Goal: Communication & Community: Answer question/provide support

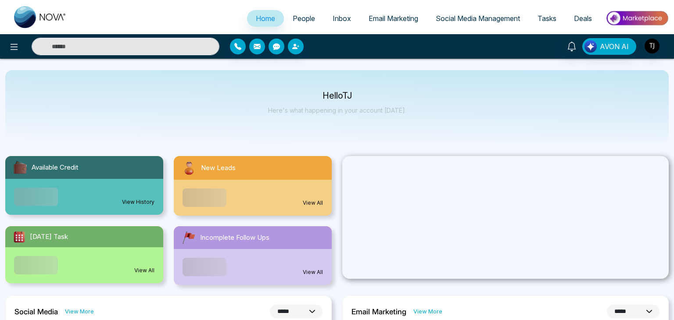
select select "*"
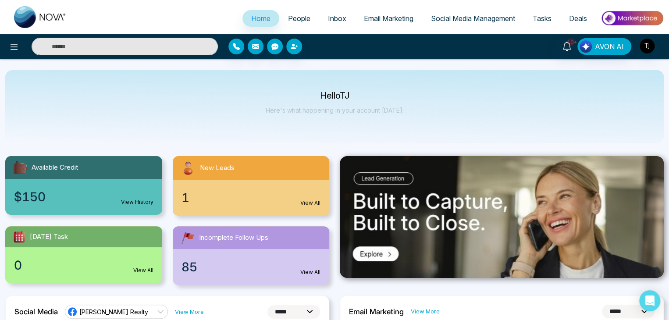
click at [500, 118] on div "Hello [PERSON_NAME] Here's what happening in your account [DATE]." at bounding box center [334, 106] width 659 height 73
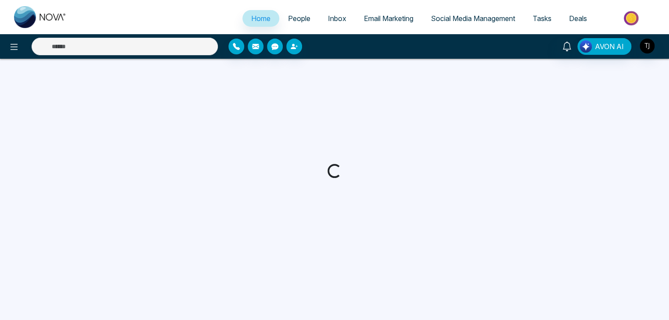
select select "*"
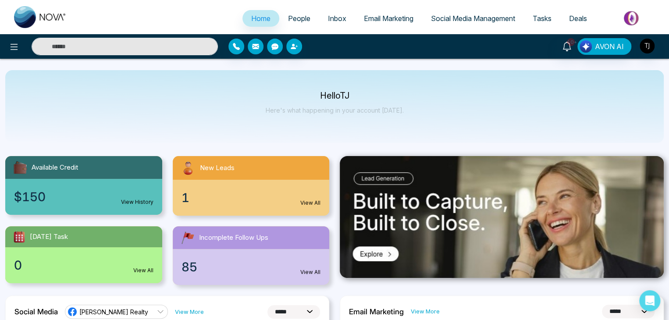
click at [385, 21] on span "Email Marketing" at bounding box center [389, 18] width 50 height 9
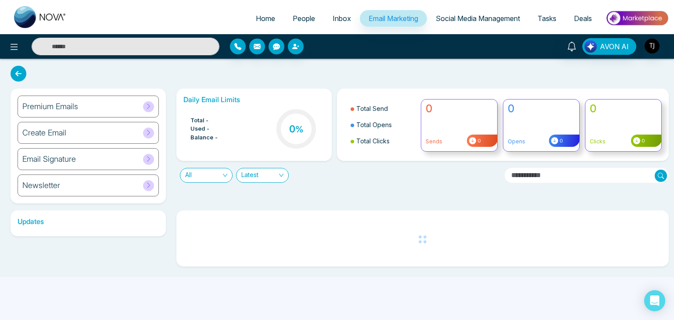
click at [258, 16] on span "Home" at bounding box center [265, 18] width 19 height 9
select select "*"
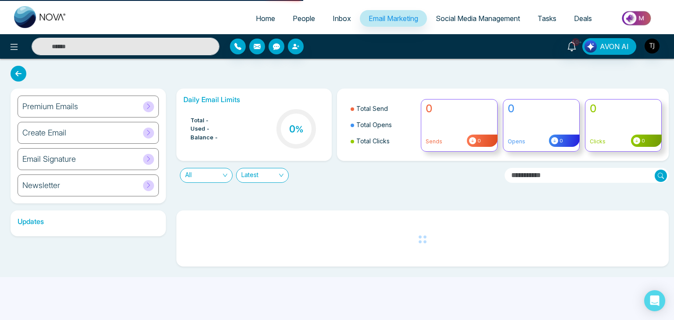
select select "*"
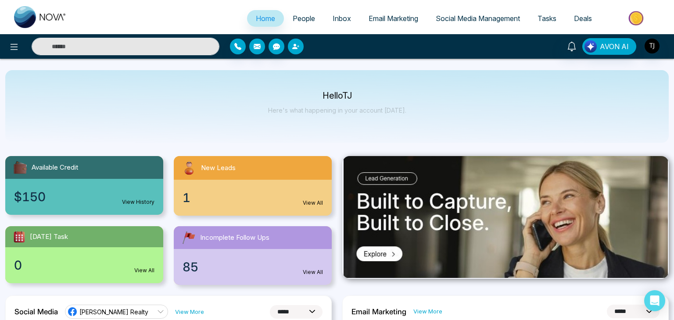
click at [297, 50] on icon "button" at bounding box center [295, 46] width 7 height 7
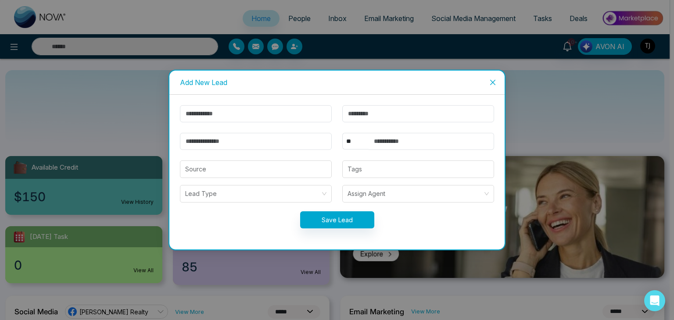
click at [493, 83] on icon "close" at bounding box center [492, 82] width 7 height 7
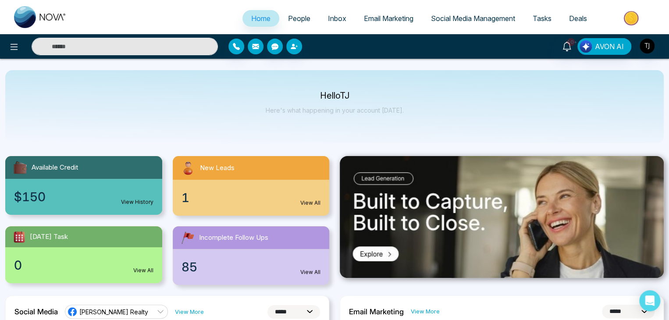
click at [253, 48] on icon "button" at bounding box center [255, 46] width 7 height 5
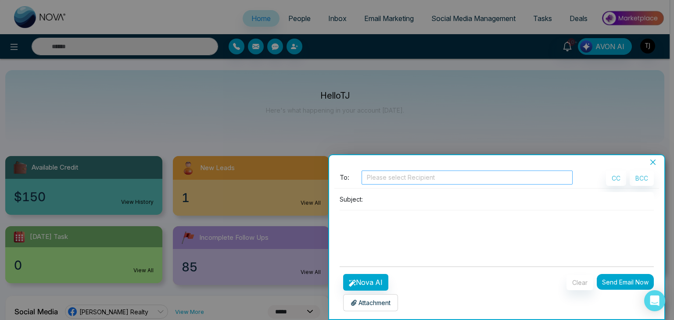
click at [407, 179] on div at bounding box center [467, 177] width 207 height 11
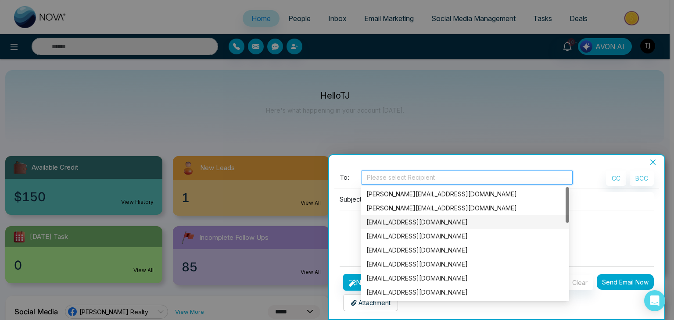
click at [415, 218] on div "[EMAIL_ADDRESS][DOMAIN_NAME]" at bounding box center [464, 223] width 197 height 10
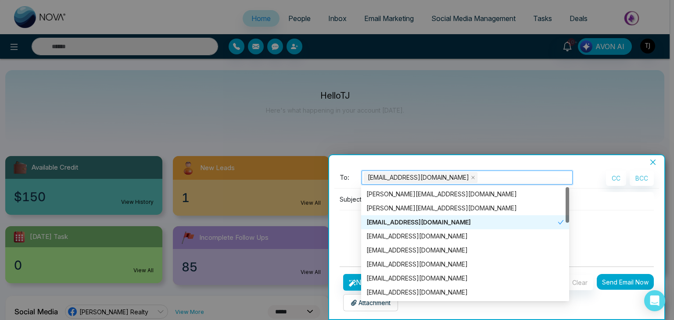
click at [350, 220] on textarea at bounding box center [496, 232] width 314 height 42
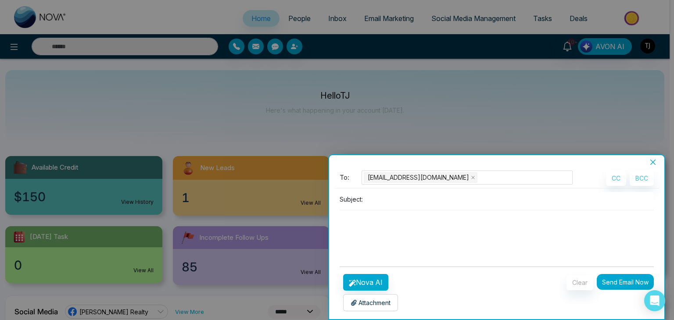
click at [391, 202] on input at bounding box center [509, 199] width 287 height 14
type input "****"
click at [389, 224] on textarea at bounding box center [496, 232] width 314 height 42
type textarea "*"
type textarea "******"
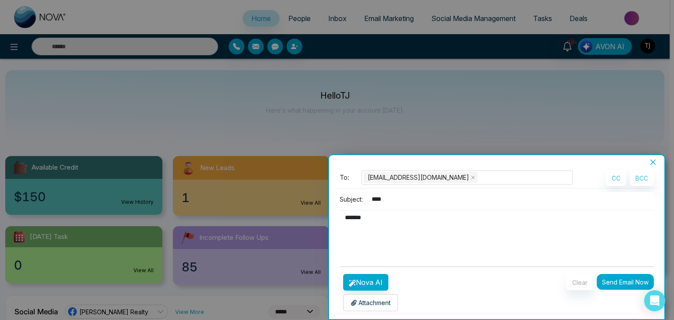
click at [621, 285] on button "Send Email Now" at bounding box center [625, 282] width 57 height 16
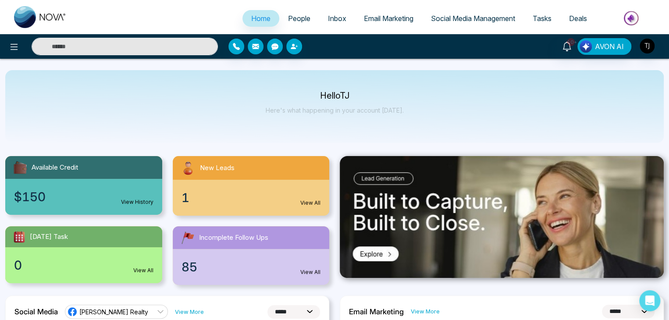
click at [393, 13] on link "Email Marketing" at bounding box center [388, 18] width 67 height 17
